Goal: Find specific page/section: Find specific page/section

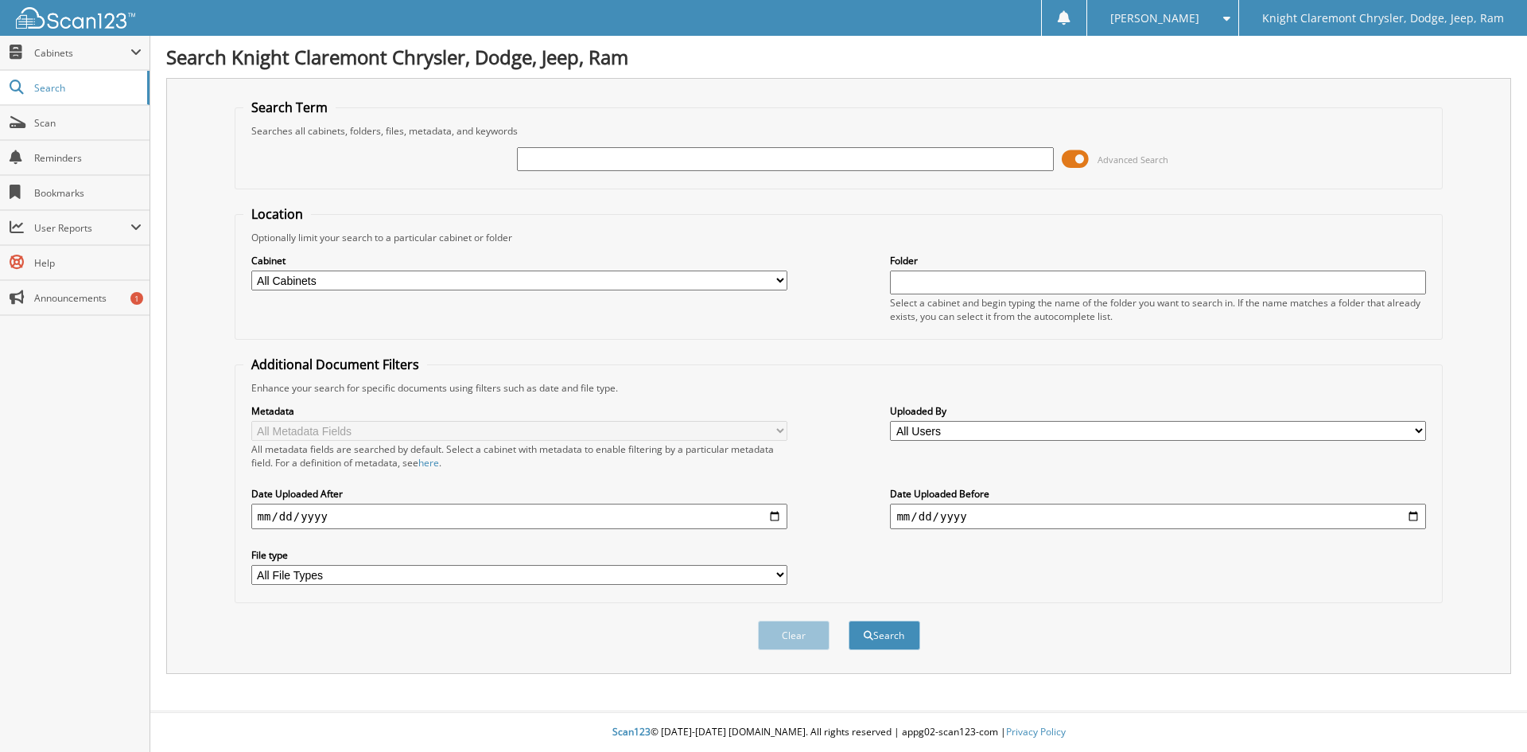
click at [539, 153] on input "text" at bounding box center [785, 159] width 536 height 24
type input "XT3908LBO"
click at [849, 621] on button "Search" at bounding box center [885, 635] width 72 height 29
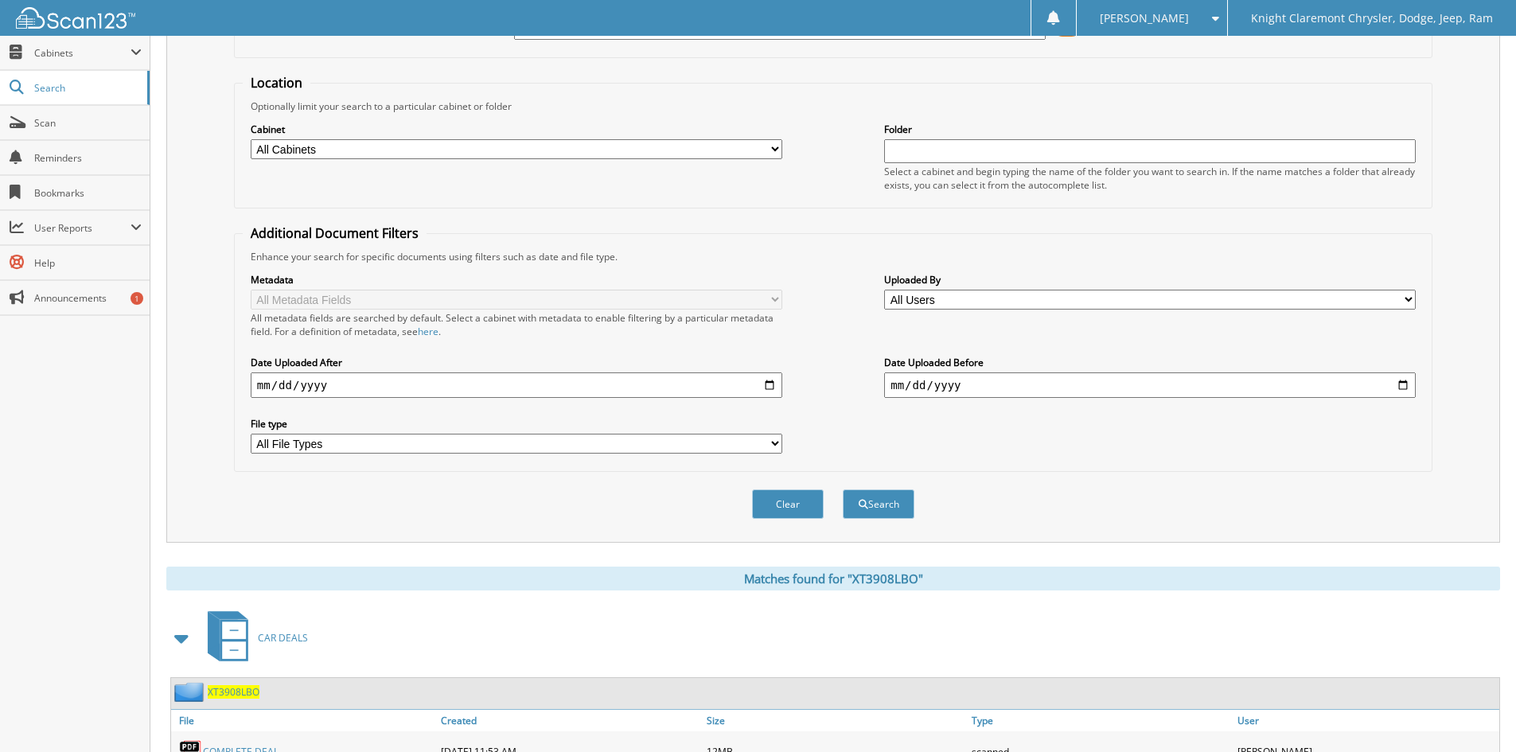
scroll to position [261, 0]
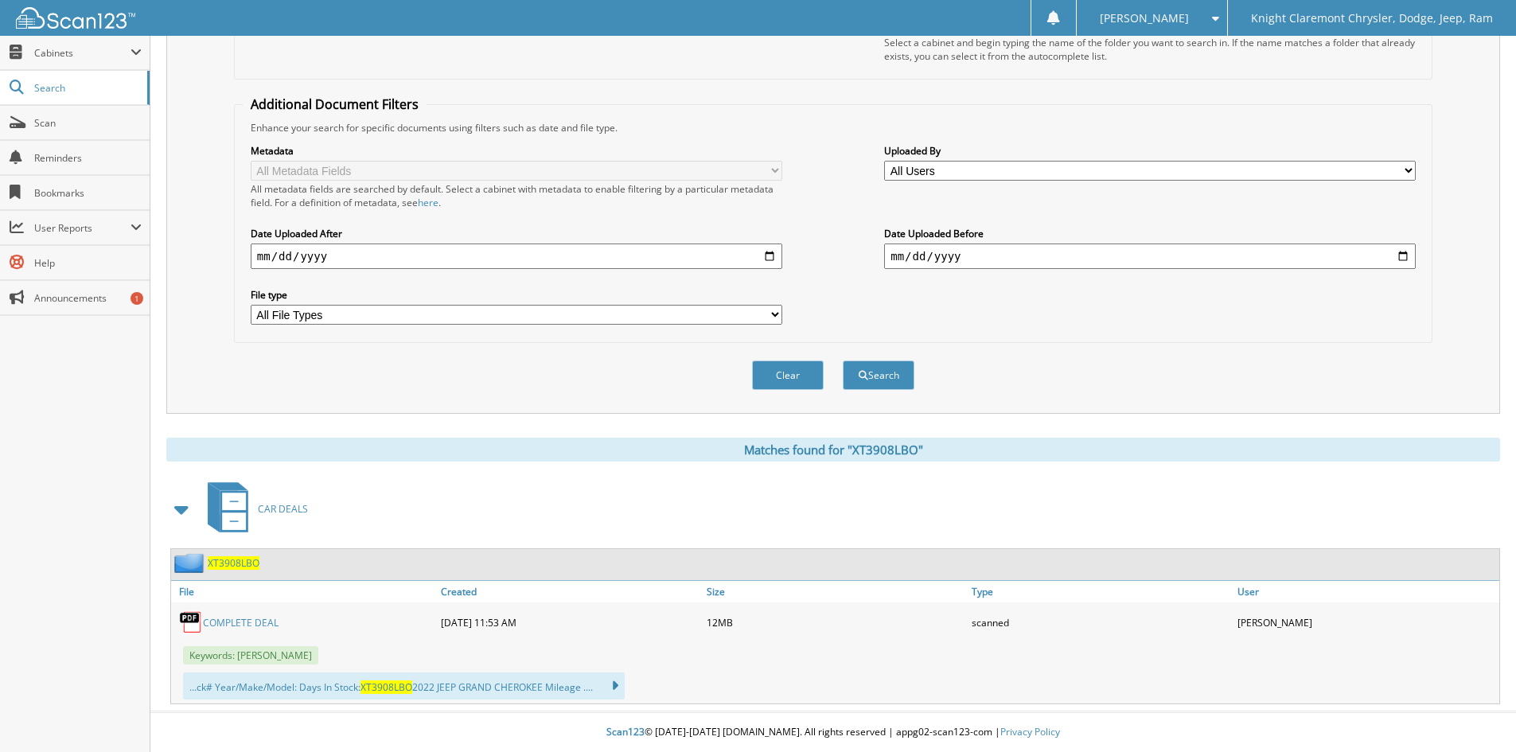
click at [261, 626] on link "COMPLETE DEAL" at bounding box center [241, 623] width 76 height 14
